Goal: Task Accomplishment & Management: Manage account settings

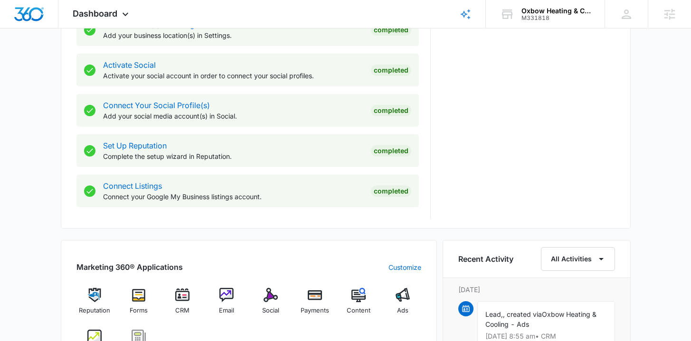
scroll to position [519, 0]
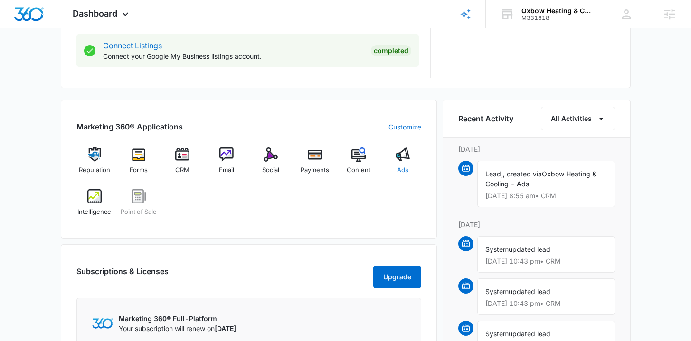
click at [408, 162] on div "Ads" at bounding box center [402, 165] width 37 height 34
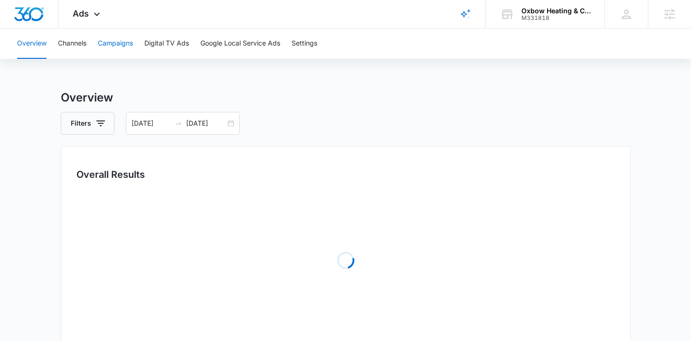
click at [128, 40] on button "Campaigns" at bounding box center [115, 43] width 35 height 30
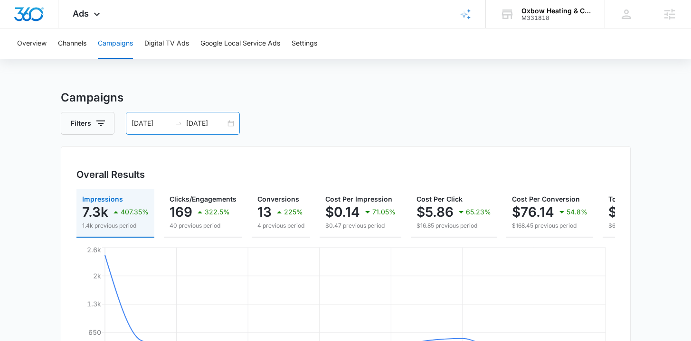
click at [233, 122] on div "08/13/2025 08/27/2025" at bounding box center [183, 123] width 114 height 23
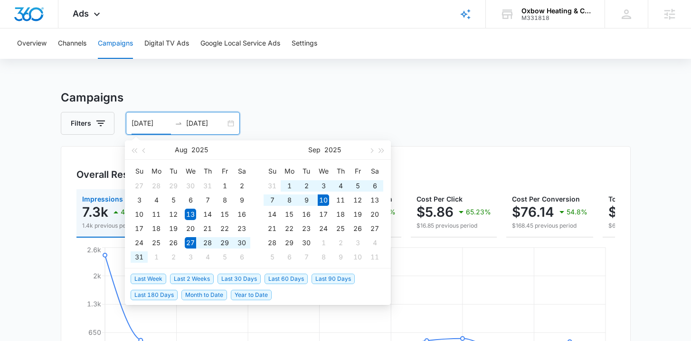
click at [195, 280] on span "Last 2 Weeks" at bounding box center [192, 279] width 44 height 10
type input "08/27/2025"
type input "[DATE]"
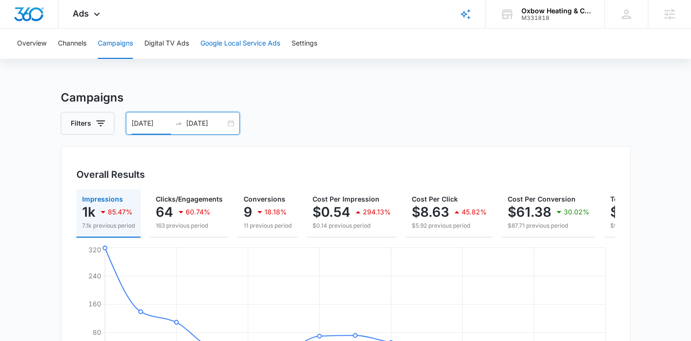
click at [223, 55] on button "Google Local Service Ads" at bounding box center [240, 43] width 80 height 30
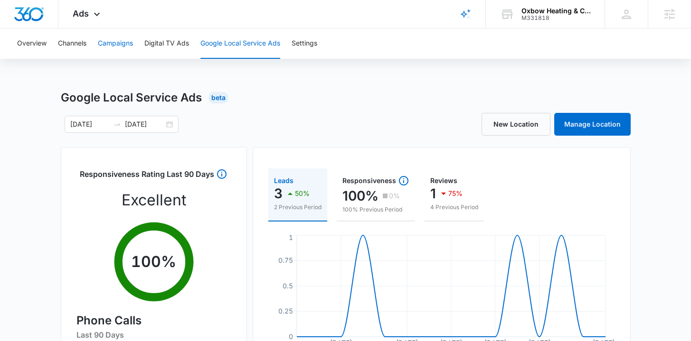
click at [122, 48] on button "Campaigns" at bounding box center [115, 43] width 35 height 30
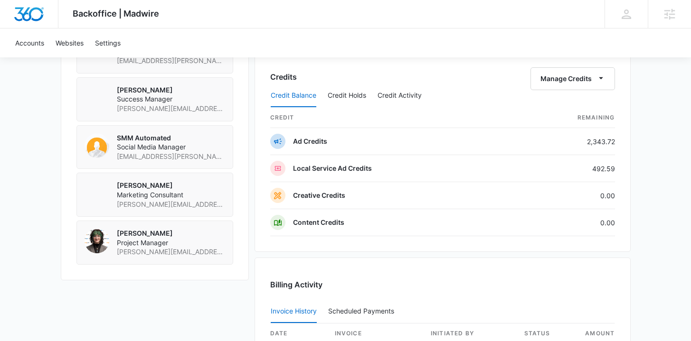
scroll to position [719, 0]
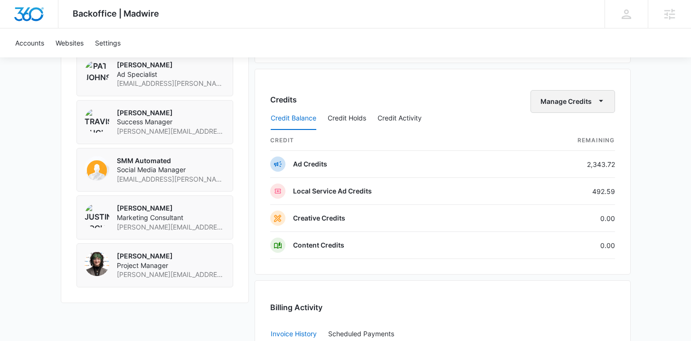
click at [580, 103] on button "Manage Credits" at bounding box center [572, 101] width 84 height 23
click at [562, 134] on div "Transfer Credits" at bounding box center [568, 132] width 50 height 7
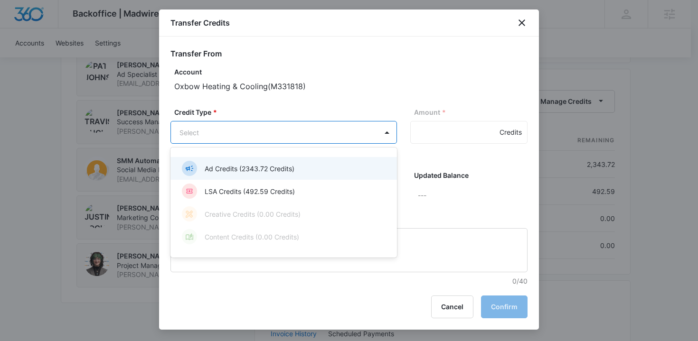
click at [268, 167] on p "Ad Credits (2343.72 Credits)" at bounding box center [250, 169] width 90 height 10
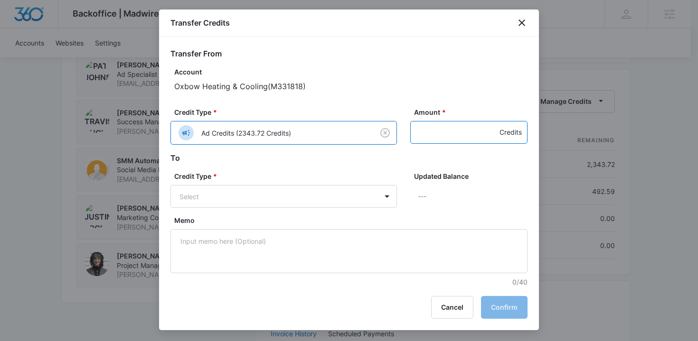
click at [424, 139] on input "Amount *" at bounding box center [468, 132] width 117 height 23
type input "500"
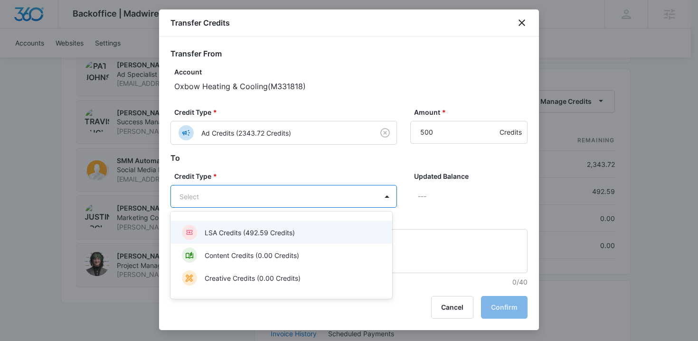
click at [338, 234] on div "LSA Credits (492.59 Credits)" at bounding box center [280, 232] width 197 height 15
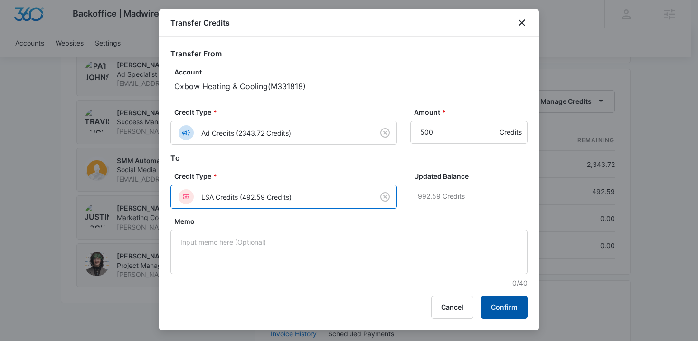
click at [502, 310] on button "Confirm" at bounding box center [504, 307] width 47 height 23
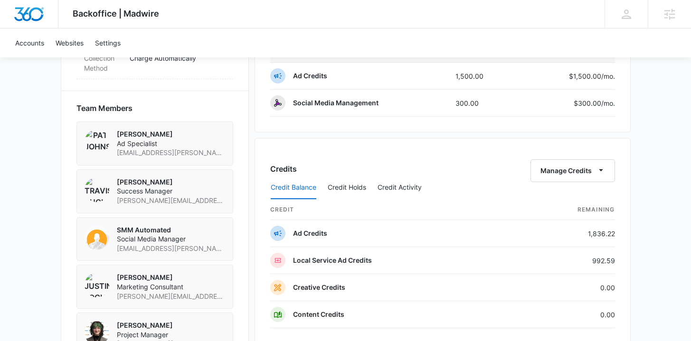
scroll to position [624, 0]
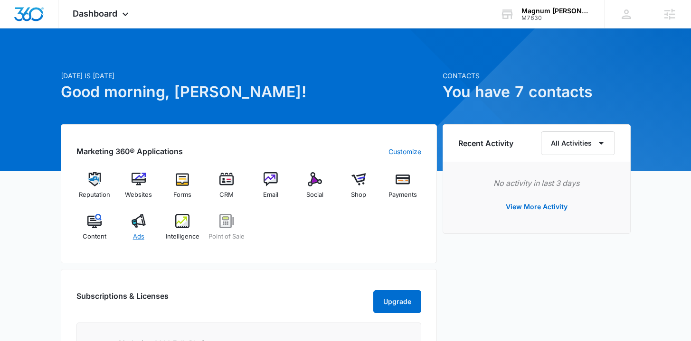
click at [145, 231] on div "Ads" at bounding box center [138, 231] width 37 height 34
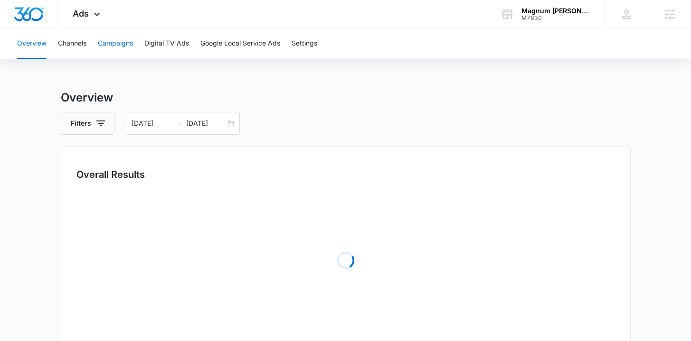
click at [107, 31] on button "Campaigns" at bounding box center [115, 43] width 35 height 30
click at [114, 49] on button "Campaigns" at bounding box center [115, 43] width 35 height 30
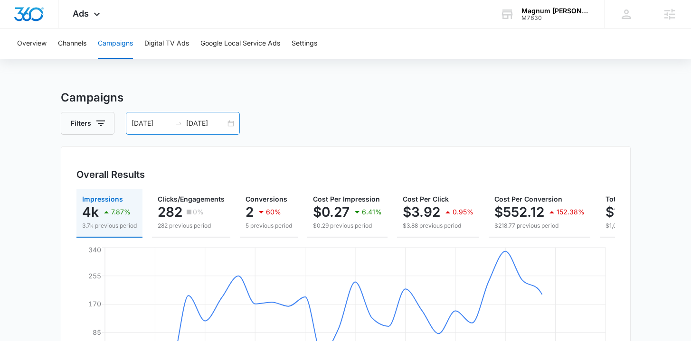
click at [233, 126] on div "08/10/2025 09/09/2025" at bounding box center [183, 123] width 114 height 23
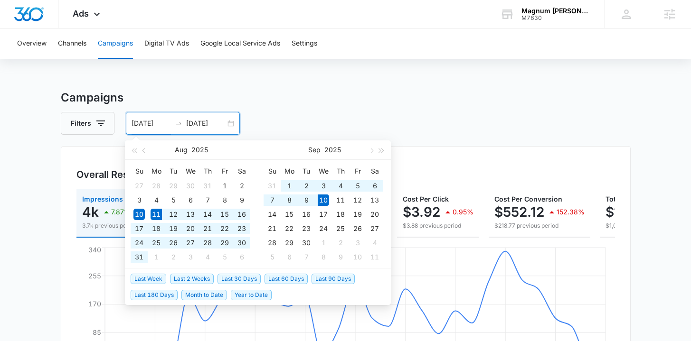
click at [232, 277] on span "Last 30 Days" at bounding box center [238, 279] width 43 height 10
type input "08/11/2025"
type input "09/10/2025"
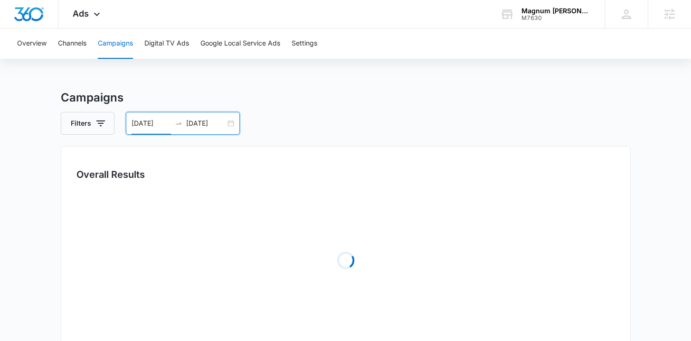
click at [62, 164] on div "Overall Results Loading" at bounding box center [346, 246] width 570 height 201
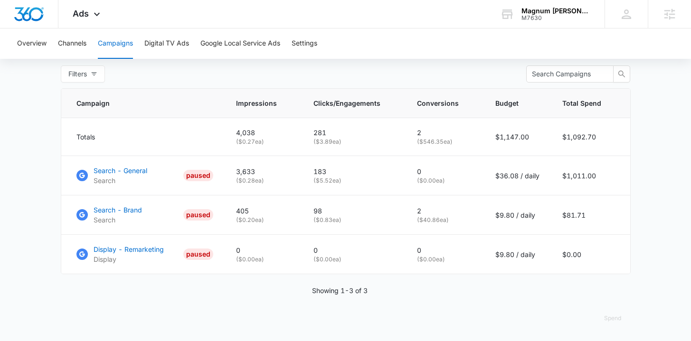
scroll to position [382, 0]
click at [110, 170] on p "Search - General" at bounding box center [121, 171] width 54 height 10
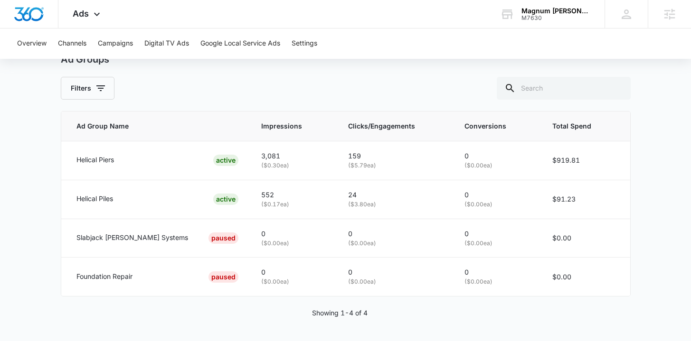
scroll to position [434, 0]
